Goal: Information Seeking & Learning: Learn about a topic

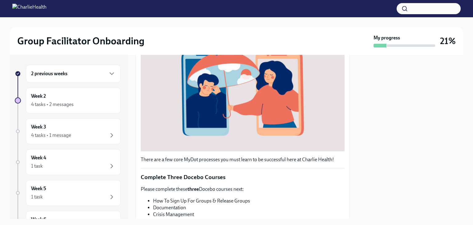
scroll to position [221, 0]
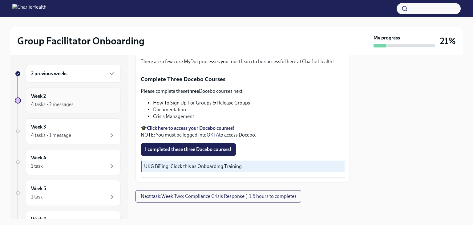
click at [89, 100] on div "Week 2 4 tasks • 2 messages" at bounding box center [73, 100] width 84 height 15
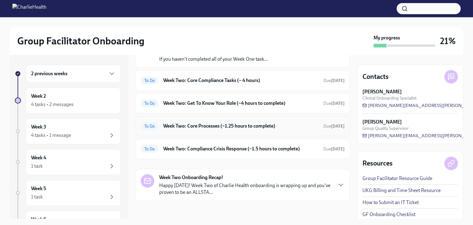
scroll to position [53, 0]
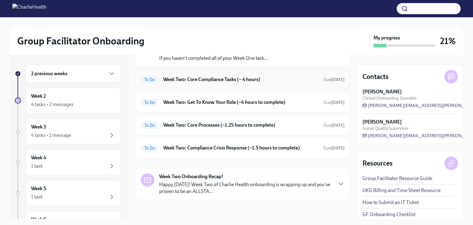
click at [208, 78] on h6 "Week Two: Core Compliance Tasks (~ 4 hours)" at bounding box center [240, 79] width 155 height 7
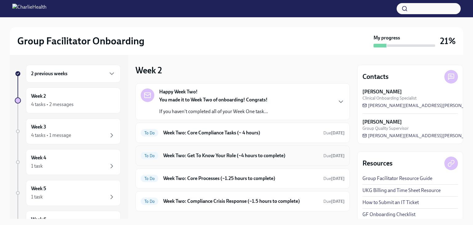
click at [198, 154] on h6 "Week Two: Get To Know Your Role (~4 hours to complete)" at bounding box center [240, 155] width 155 height 7
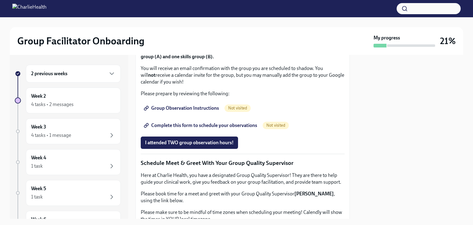
scroll to position [246, 0]
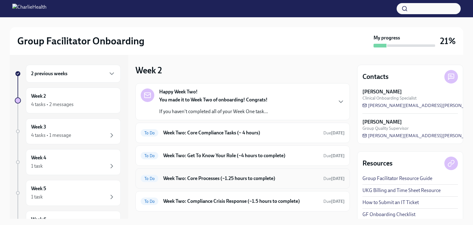
click at [235, 180] on h6 "Week Two: Core Processes (~1.25 hours to complete)" at bounding box center [240, 178] width 155 height 7
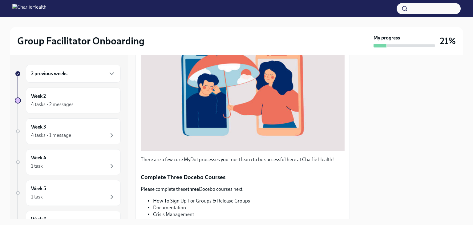
scroll to position [216, 0]
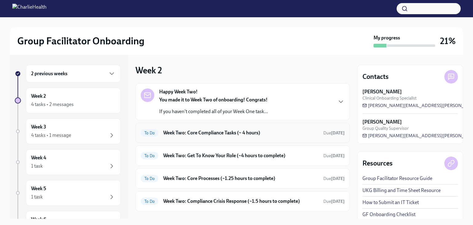
scroll to position [53, 0]
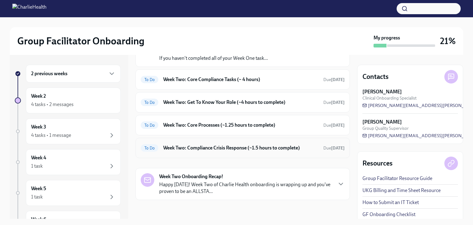
click at [227, 148] on h6 "Week Two: Compliance Crisis Response (~1.5 hours to complete)" at bounding box center [240, 148] width 155 height 7
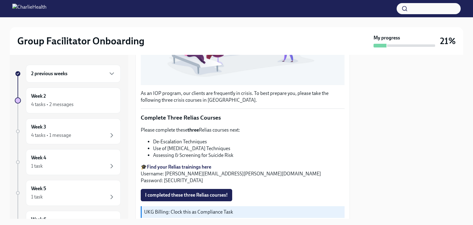
scroll to position [211, 0]
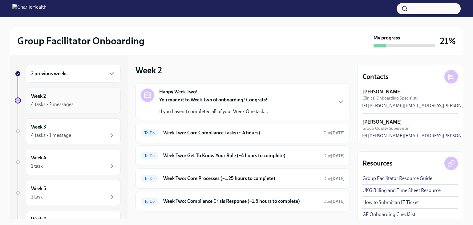
click at [76, 96] on div "Week 2 4 tasks • 2 messages" at bounding box center [73, 100] width 84 height 15
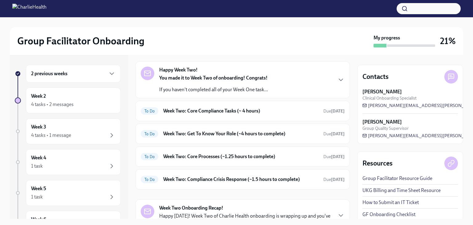
scroll to position [53, 0]
